Goal: Information Seeking & Learning: Learn about a topic

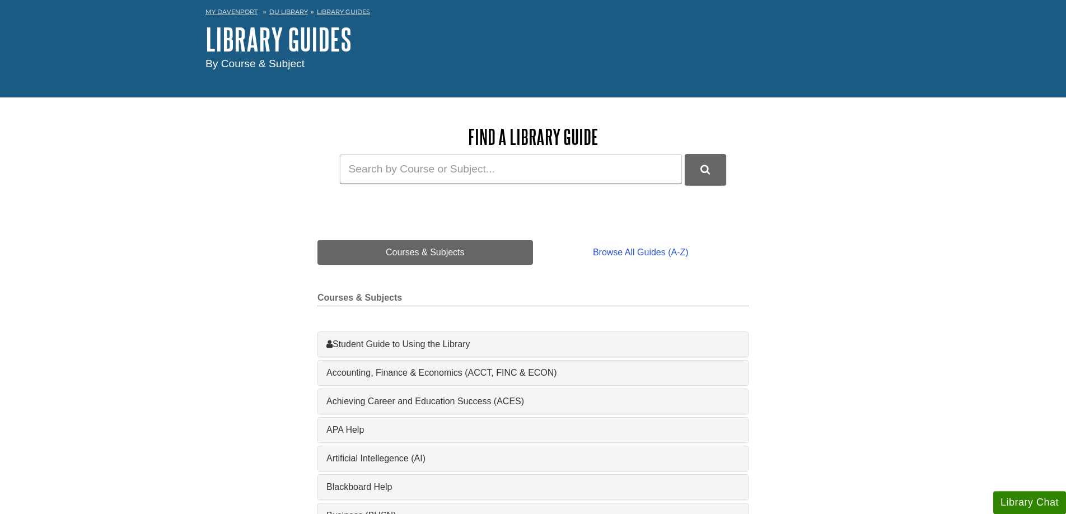
scroll to position [114, 0]
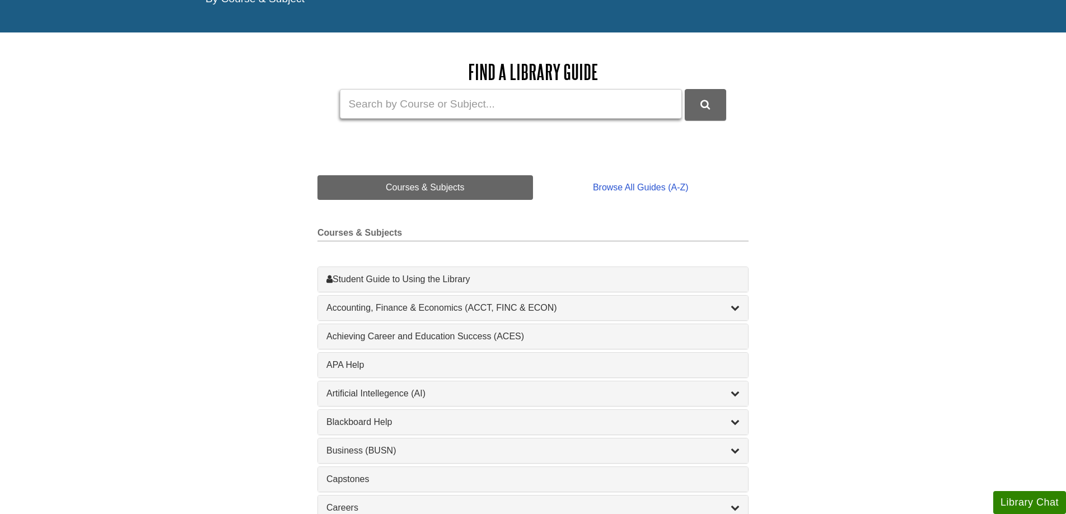
click at [621, 114] on input "Guide Search Terms" at bounding box center [511, 104] width 342 height 30
type input "ebooks"
click at [685, 89] on button "DU Library Guides Search" at bounding box center [705, 104] width 41 height 31
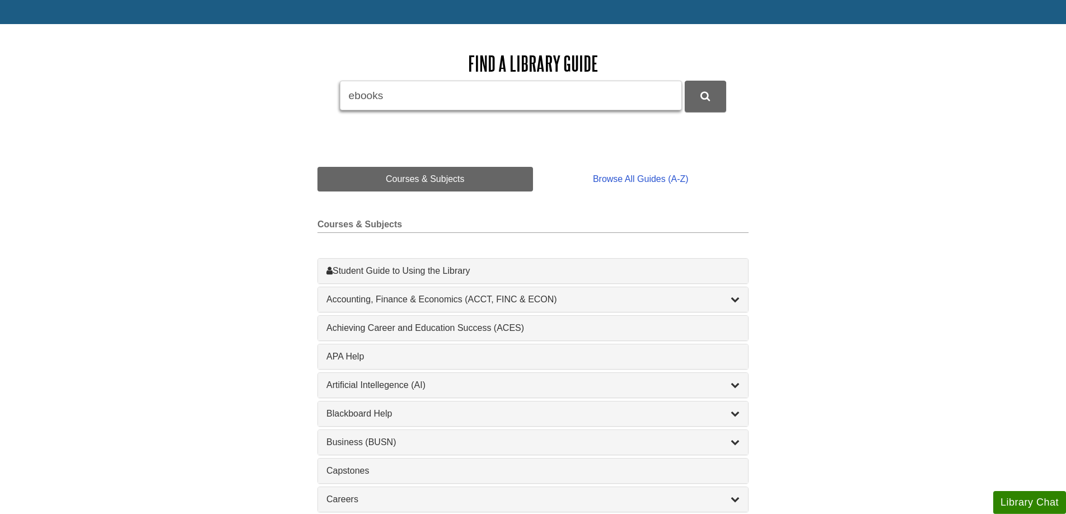
scroll to position [286, 0]
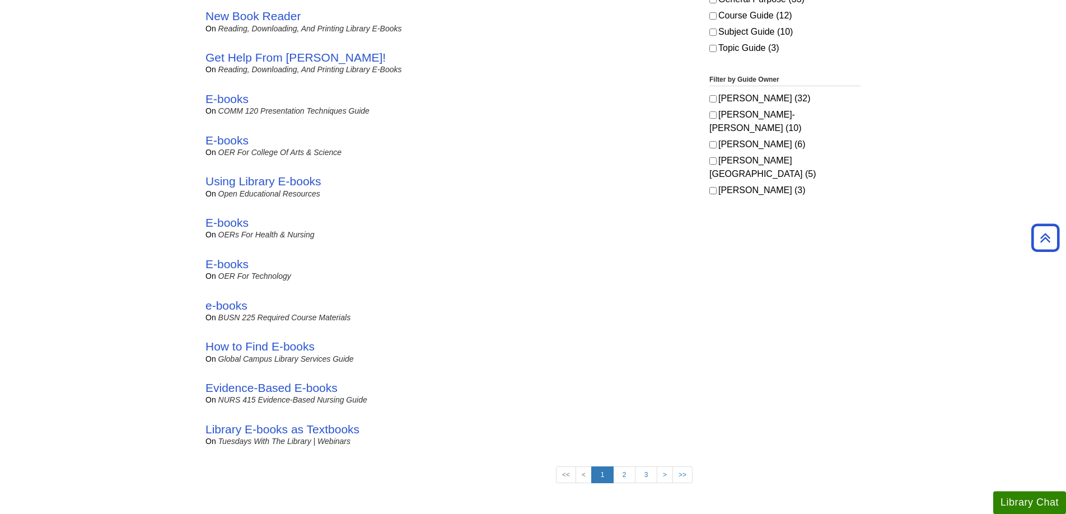
scroll to position [686, 0]
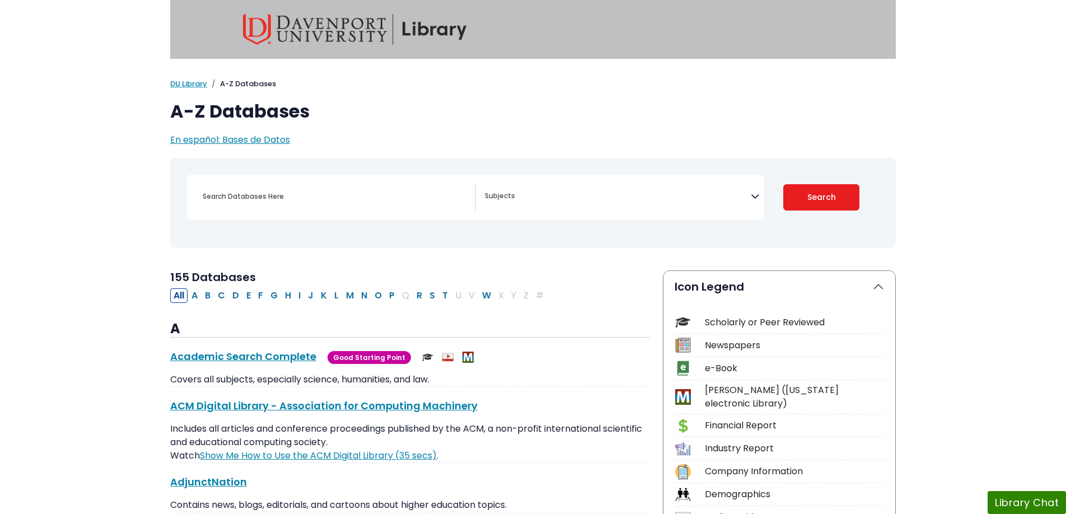
select select "Database Subject Filter"
click at [275, 142] on span "En español: Bases de Datos" at bounding box center [230, 139] width 120 height 13
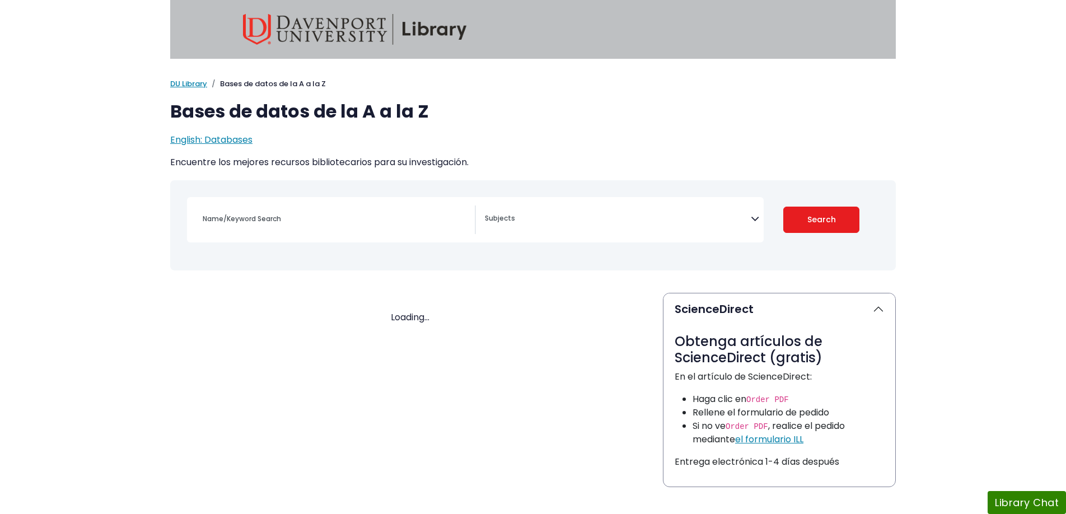
select select "Database Subject Filter"
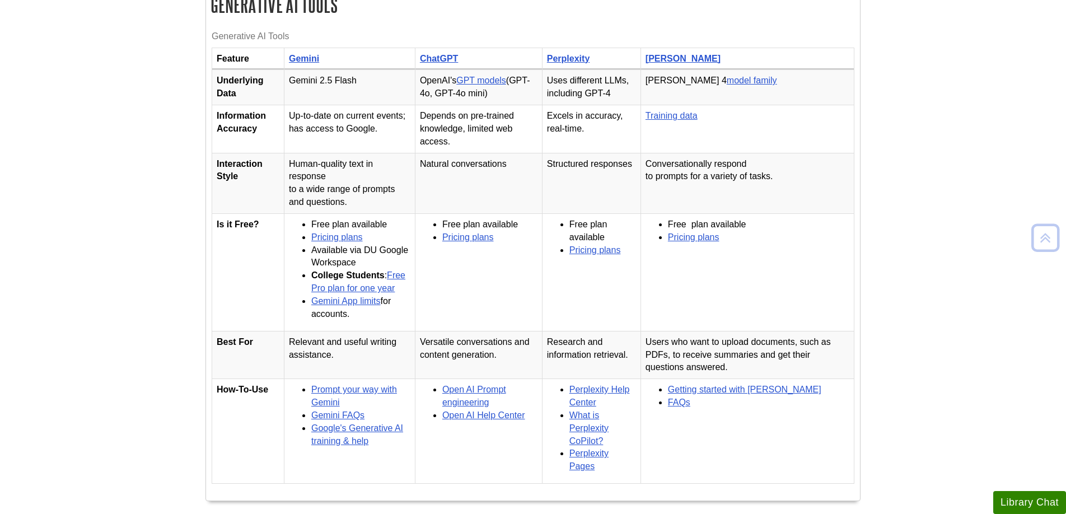
scroll to position [400, 0]
